Goal: Task Accomplishment & Management: Use online tool/utility

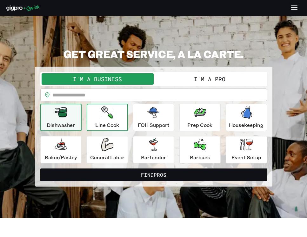
click at [99, 114] on div "Line Cook" at bounding box center [107, 117] width 24 height 23
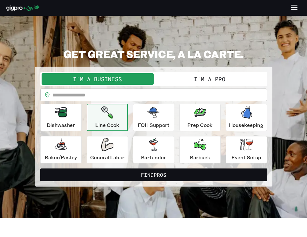
click at [172, 77] on button "I'm a Pro" at bounding box center [210, 78] width 112 height 11
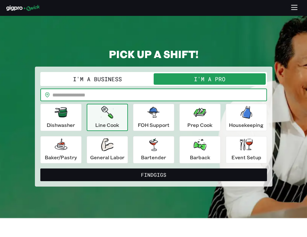
click at [106, 95] on input "text" at bounding box center [159, 95] width 215 height 13
click at [120, 152] on div "General Labor" at bounding box center [107, 149] width 34 height 23
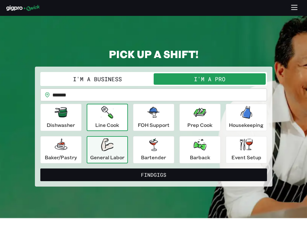
click at [118, 118] on div "Line Cook" at bounding box center [107, 117] width 24 height 23
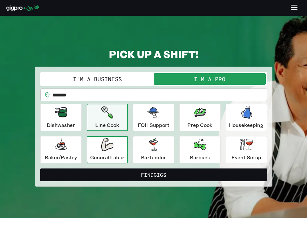
click at [114, 146] on div "General Labor" at bounding box center [107, 149] width 34 height 23
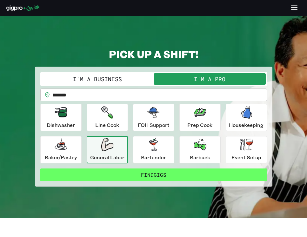
click at [144, 172] on button "Find Gigs" at bounding box center [153, 175] width 227 height 13
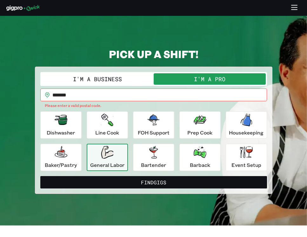
click at [105, 91] on input "*******" at bounding box center [159, 95] width 215 height 13
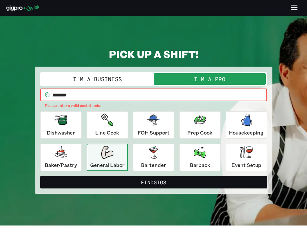
click at [105, 91] on input "*******" at bounding box center [159, 95] width 215 height 13
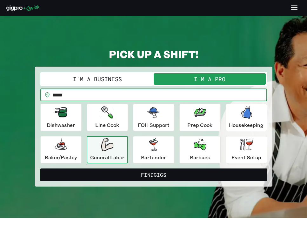
type input "*****"
click at [40, 169] on button "Find Gigs" at bounding box center [153, 175] width 227 height 13
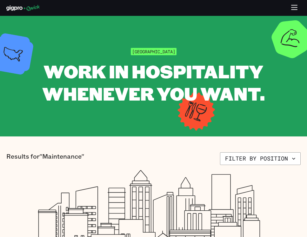
click at [257, 140] on section "Results for "Maintenance" Filter by position There are currently no open Gigs T…" at bounding box center [153, 230] width 307 height 186
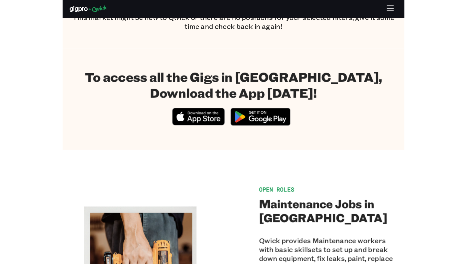
scroll to position [313, 0]
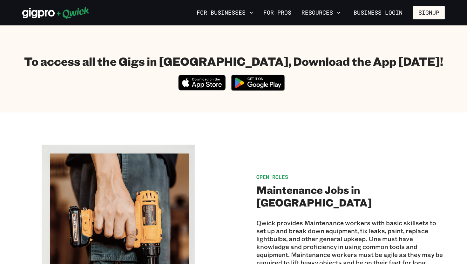
click at [307, 106] on section "To access all the Gigs in [GEOGRAPHIC_DATA], Download the App [DATE]! Download_…" at bounding box center [233, 74] width 467 height 77
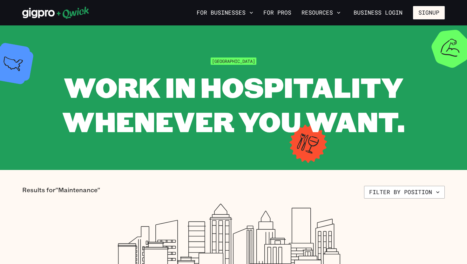
scroll to position [0, 0]
click at [307, 192] on button "Filter by position" at bounding box center [404, 192] width 81 height 13
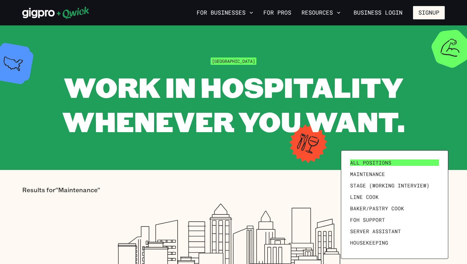
click at [307, 163] on span "All Positions" at bounding box center [370, 162] width 41 height 6
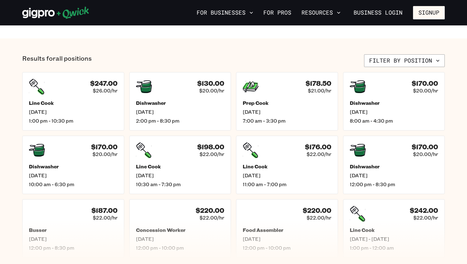
scroll to position [241, 0]
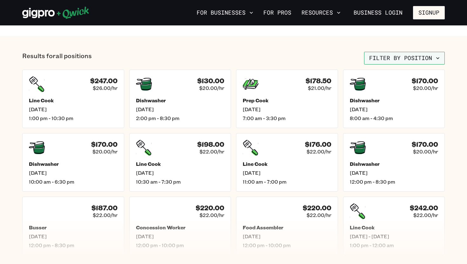
click at [307, 61] on button "Filter by position" at bounding box center [404, 58] width 81 height 13
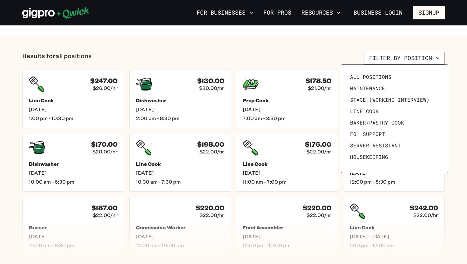
click at [307, 61] on div at bounding box center [233, 132] width 467 height 264
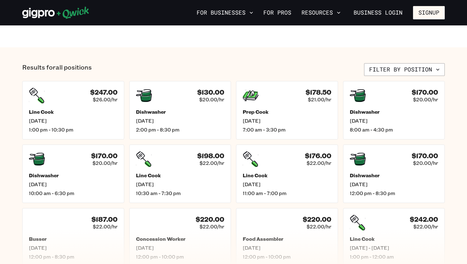
scroll to position [216, 0]
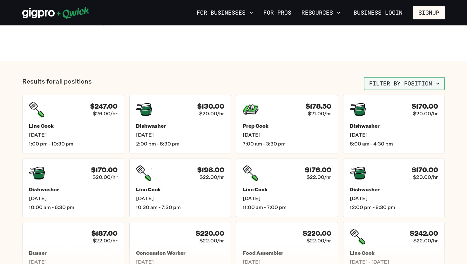
click at [307, 81] on button "Filter by position" at bounding box center [404, 83] width 81 height 13
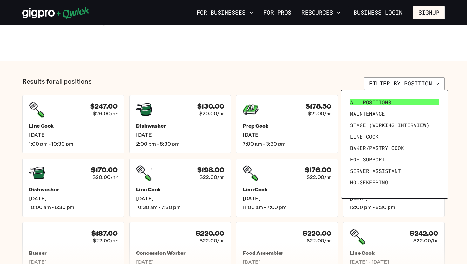
click at [307, 102] on span "All Positions" at bounding box center [370, 102] width 41 height 6
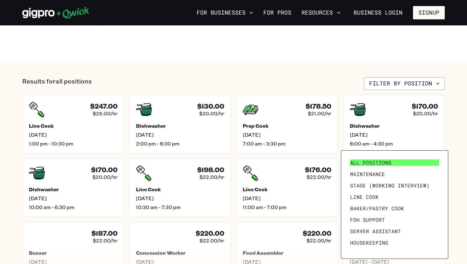
scroll to position [0, 0]
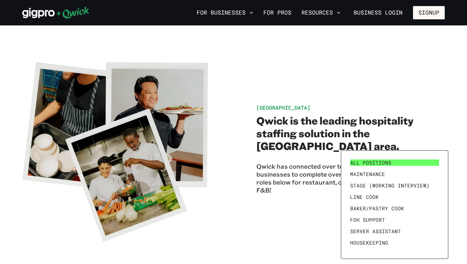
click at [307, 102] on div at bounding box center [233, 132] width 467 height 264
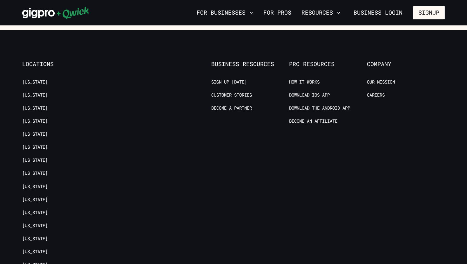
scroll to position [561, 0]
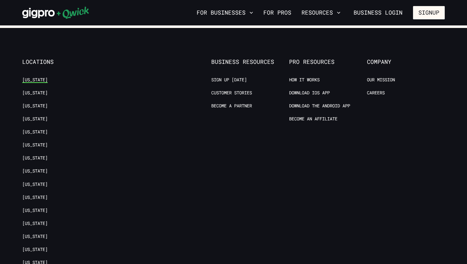
click at [31, 81] on link "[US_STATE]" at bounding box center [34, 80] width 25 height 6
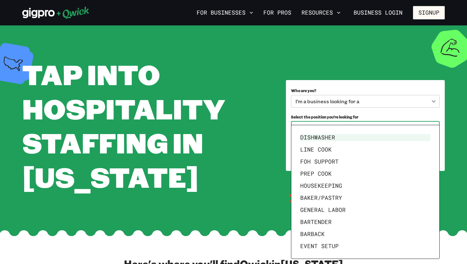
click at [307, 125] on body "**********" at bounding box center [233, 132] width 467 height 264
click at [307, 211] on li "General Labor" at bounding box center [365, 210] width 135 height 12
type input "**********"
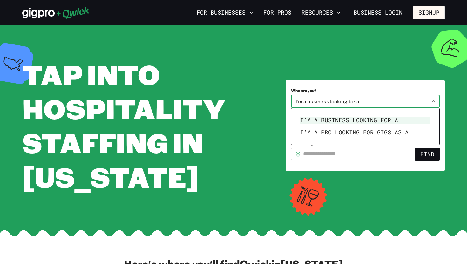
click at [307, 103] on body "**********" at bounding box center [233, 132] width 467 height 264
click at [307, 134] on li "I’m a pro looking for Gigs as a" at bounding box center [365, 132] width 135 height 12
type input "***"
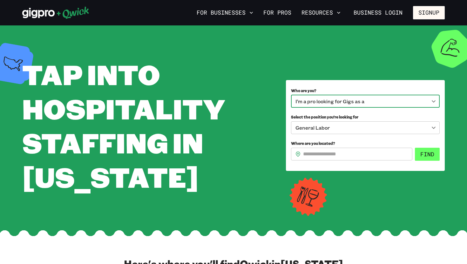
click at [307, 157] on button "Find" at bounding box center [427, 154] width 25 height 13
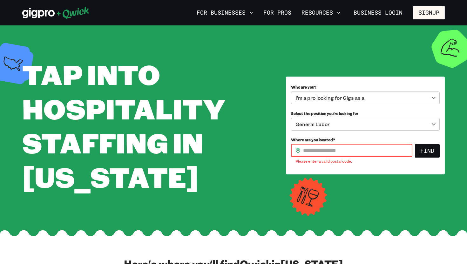
click at [307, 148] on input "Where are you located?" at bounding box center [357, 150] width 109 height 13
click at [307, 231] on div at bounding box center [233, 231] width 467 height 13
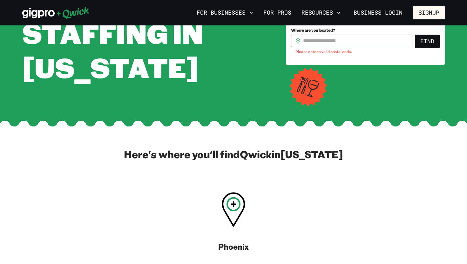
scroll to position [102, 0]
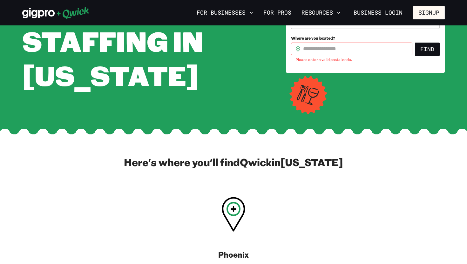
click at [243, 220] on icon at bounding box center [234, 214] width 24 height 35
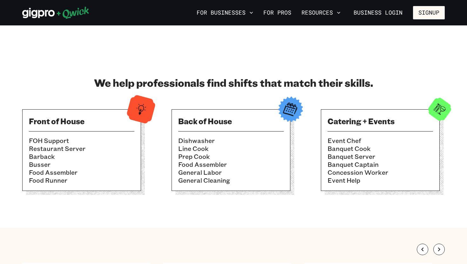
scroll to position [521, 0]
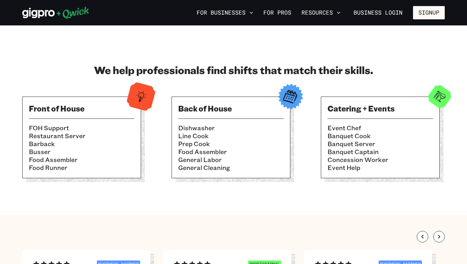
click at [286, 101] on img at bounding box center [290, 96] width 31 height 31
click at [244, 110] on h3 "Back of House" at bounding box center [230, 108] width 105 height 10
click at [206, 137] on li "Line Cook" at bounding box center [230, 136] width 105 height 8
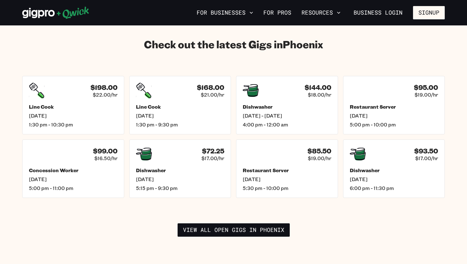
scroll to position [889, 0]
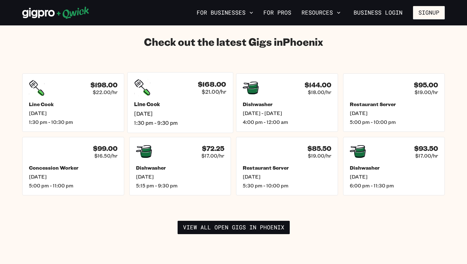
click at [183, 94] on div "$168.00 $21.00/hr Line Cook [DATE] 1:30 pm - 9:30 pm" at bounding box center [180, 102] width 106 height 61
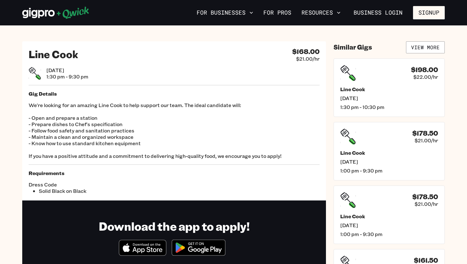
click at [307, 91] on section "Line Cook $168.00 $21.00/hr [DATE] 1:30 pm - 9:30 pm Gig Details We're looking …" at bounding box center [233, 174] width 467 height 298
click at [241, 10] on button "For Businesses" at bounding box center [225, 12] width 62 height 11
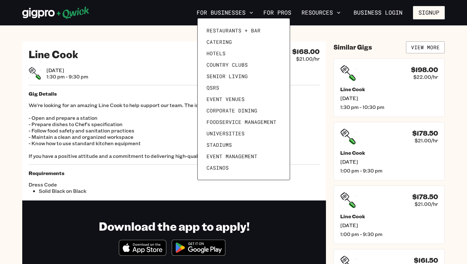
click at [179, 74] on div at bounding box center [233, 132] width 467 height 264
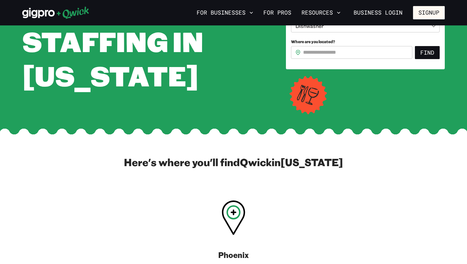
scroll to position [561, 0]
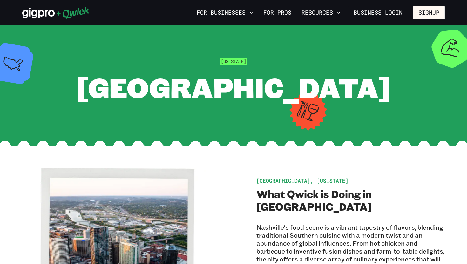
click at [268, 126] on section "Tennessee Nashville" at bounding box center [233, 80] width 467 height 111
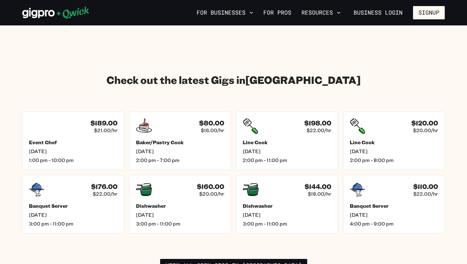
scroll to position [864, 0]
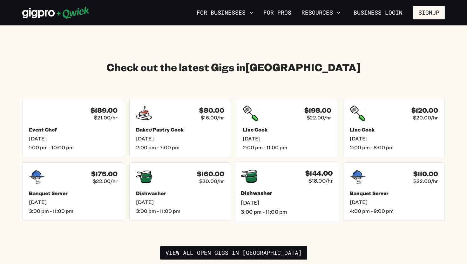
click at [297, 172] on div "$144.00 $18.00/hr" at bounding box center [287, 176] width 92 height 17
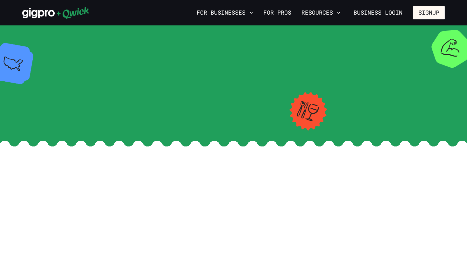
scroll to position [864, 0]
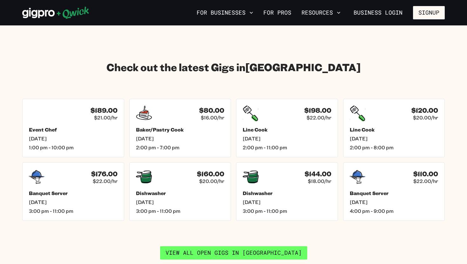
click at [208, 247] on link "View all open gigs in Nashville" at bounding box center [233, 252] width 147 height 13
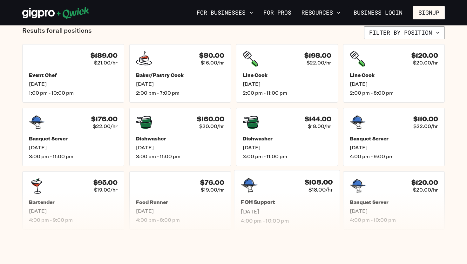
scroll to position [254, 0]
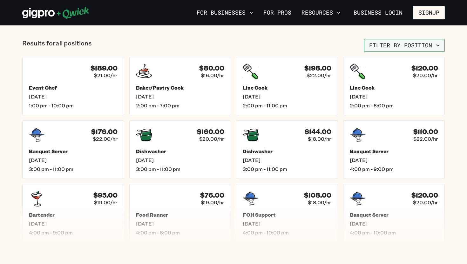
click at [433, 47] on button "Filter by position" at bounding box center [404, 45] width 81 height 13
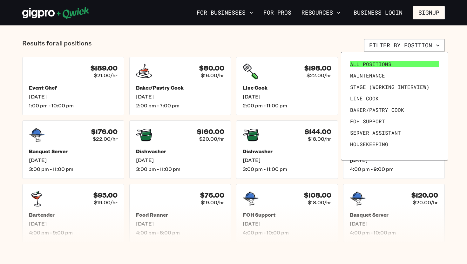
click at [376, 63] on span "All Positions" at bounding box center [370, 64] width 41 height 6
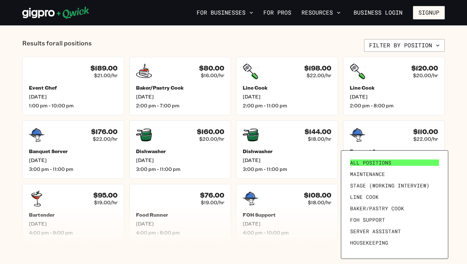
scroll to position [0, 0]
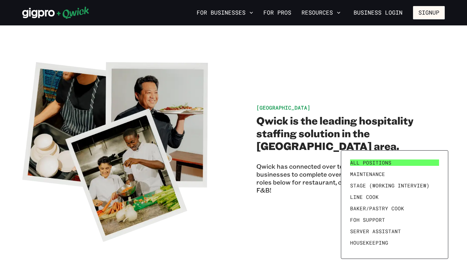
click at [362, 165] on span "All Positions" at bounding box center [370, 162] width 41 height 6
click at [292, 195] on div at bounding box center [233, 132] width 467 height 264
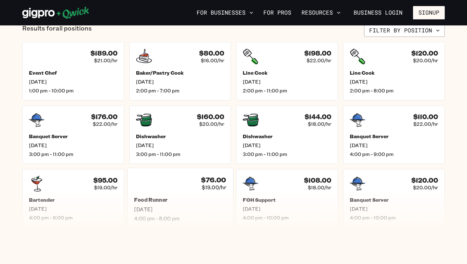
scroll to position [282, 0]
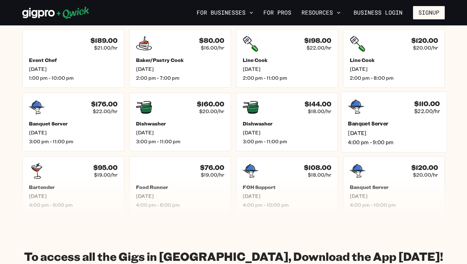
click at [361, 116] on div "$110.00 $22.00/hr Banquet Server Fri, Sep 5 4:00 pm - 9:00 pm" at bounding box center [394, 121] width 106 height 61
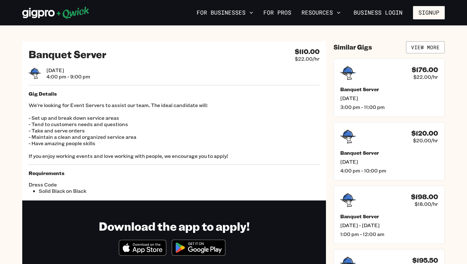
click at [279, 141] on p "We're looking for Event Servers to assist our team. The ideal candidate will: -…" at bounding box center [174, 130] width 291 height 57
click at [71, 58] on h2 "Banquet Server" at bounding box center [68, 54] width 78 height 13
click at [383, 79] on div "$176.00 $22.00/hr" at bounding box center [389, 72] width 102 height 17
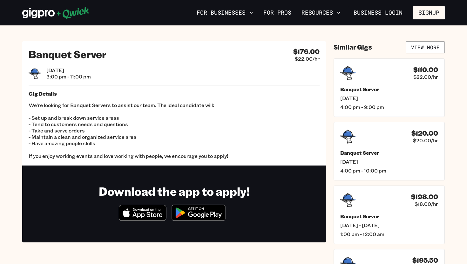
click at [383, 79] on div "$110.00 $22.00/hr" at bounding box center [389, 73] width 98 height 16
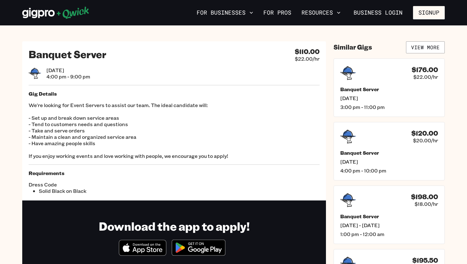
click at [165, 164] on div "Banquet Server $110.00 $22.00/hr Fri, Sep 5 4:00 pm - 9:00 pm Gig Details We're…" at bounding box center [174, 120] width 304 height 159
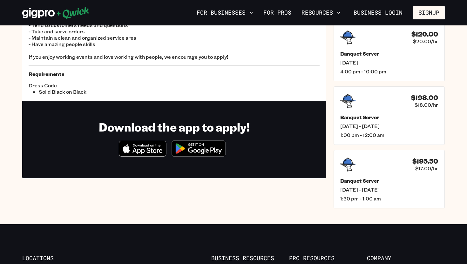
scroll to position [102, 0]
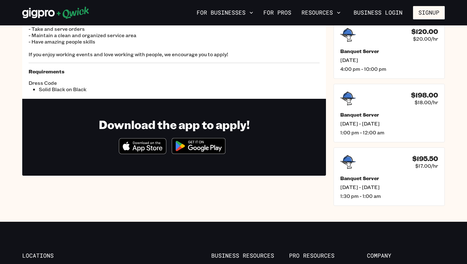
click at [155, 143] on icon "Download on the App Store" at bounding box center [142, 145] width 47 height 15
